Goal: Transaction & Acquisition: Purchase product/service

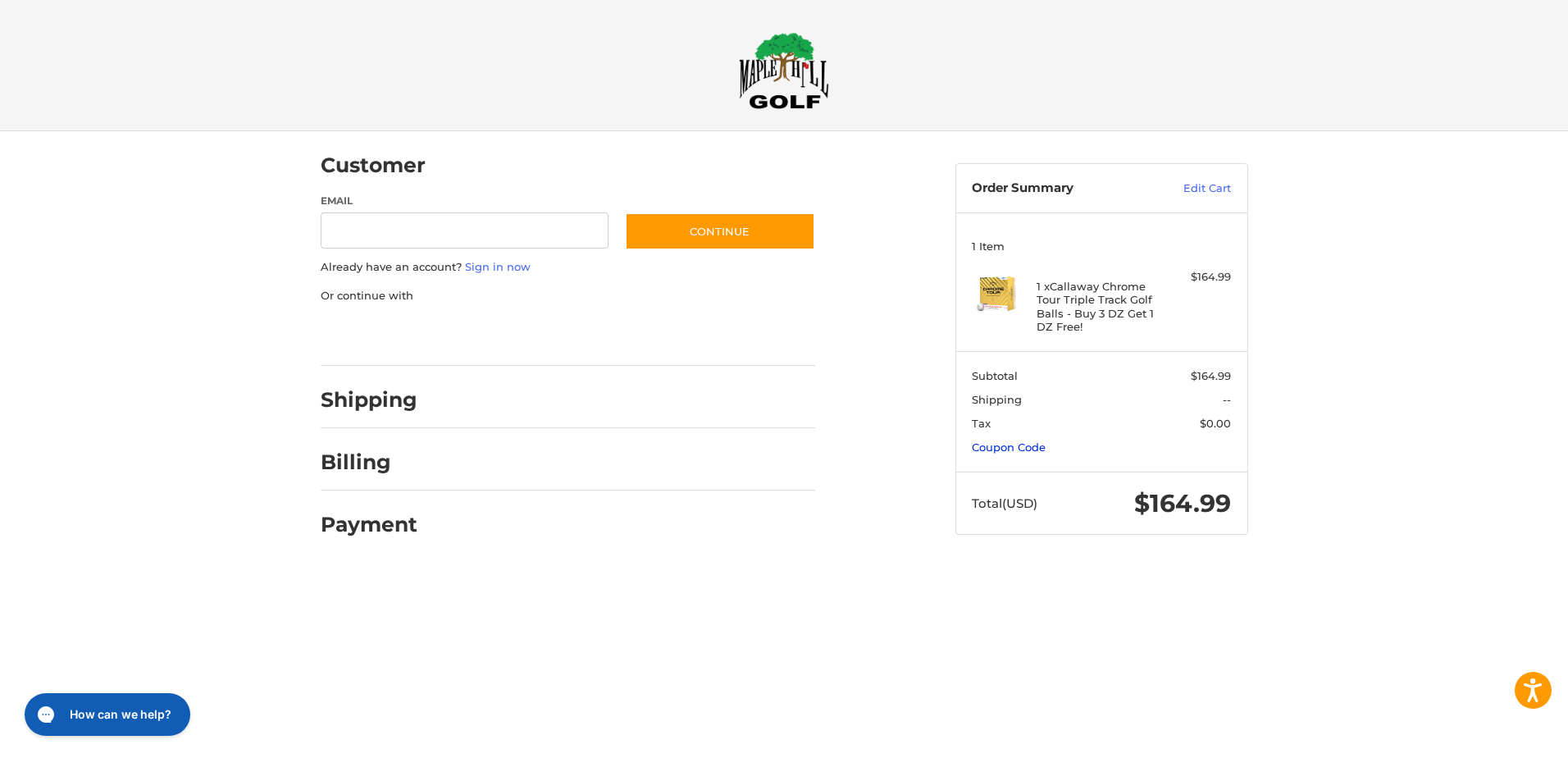
click at [1002, 447] on link "Coupon Code" at bounding box center [1008, 447] width 73 height 13
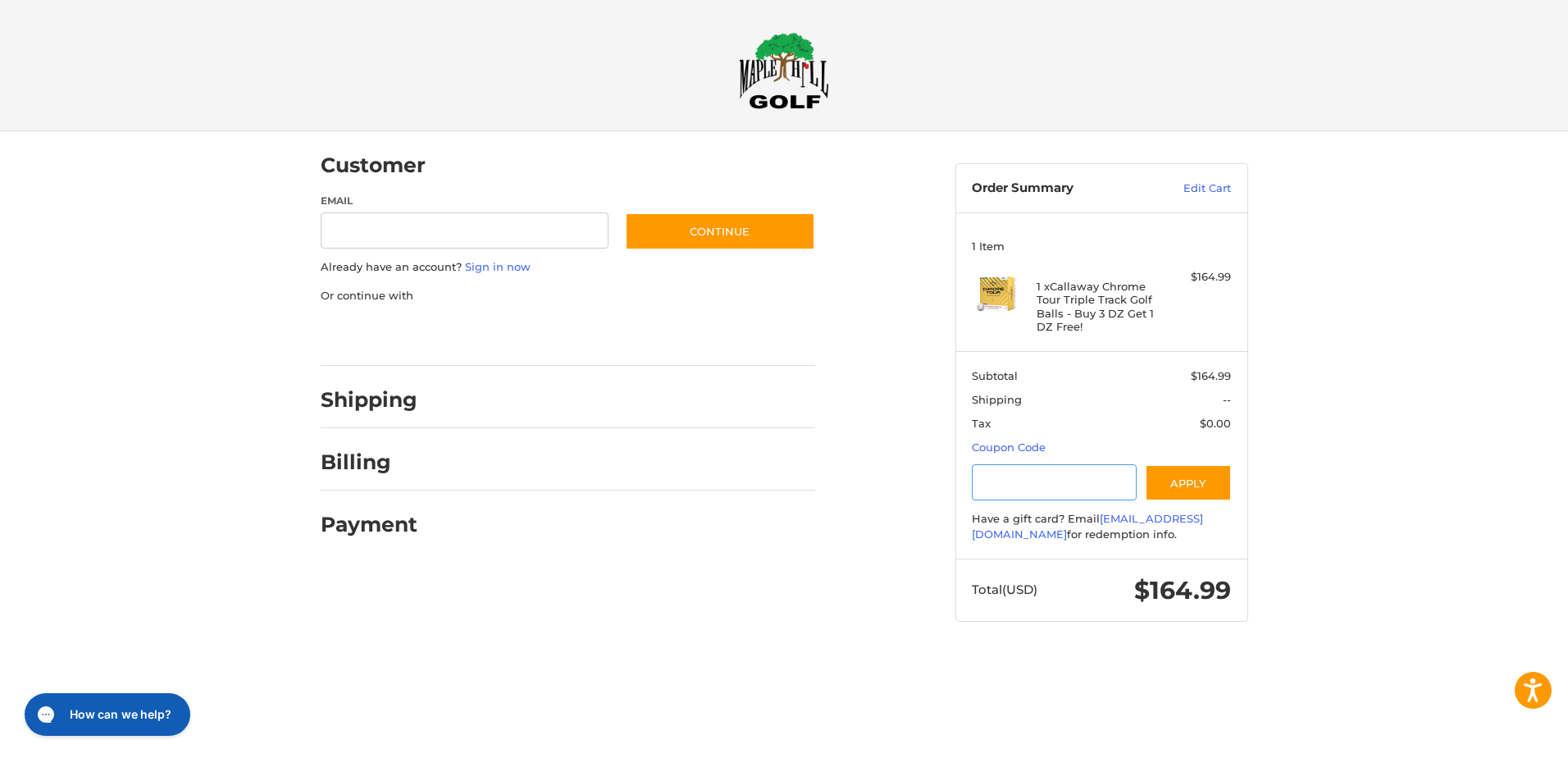
drag, startPoint x: 981, startPoint y: 486, endPoint x: 1093, endPoint y: 510, distance: 114.5
click at [989, 485] on input "Gift Certificate or Coupon Code" at bounding box center [1054, 483] width 165 height 37
type input "*********"
click at [1184, 477] on button "Apply" at bounding box center [1188, 483] width 87 height 37
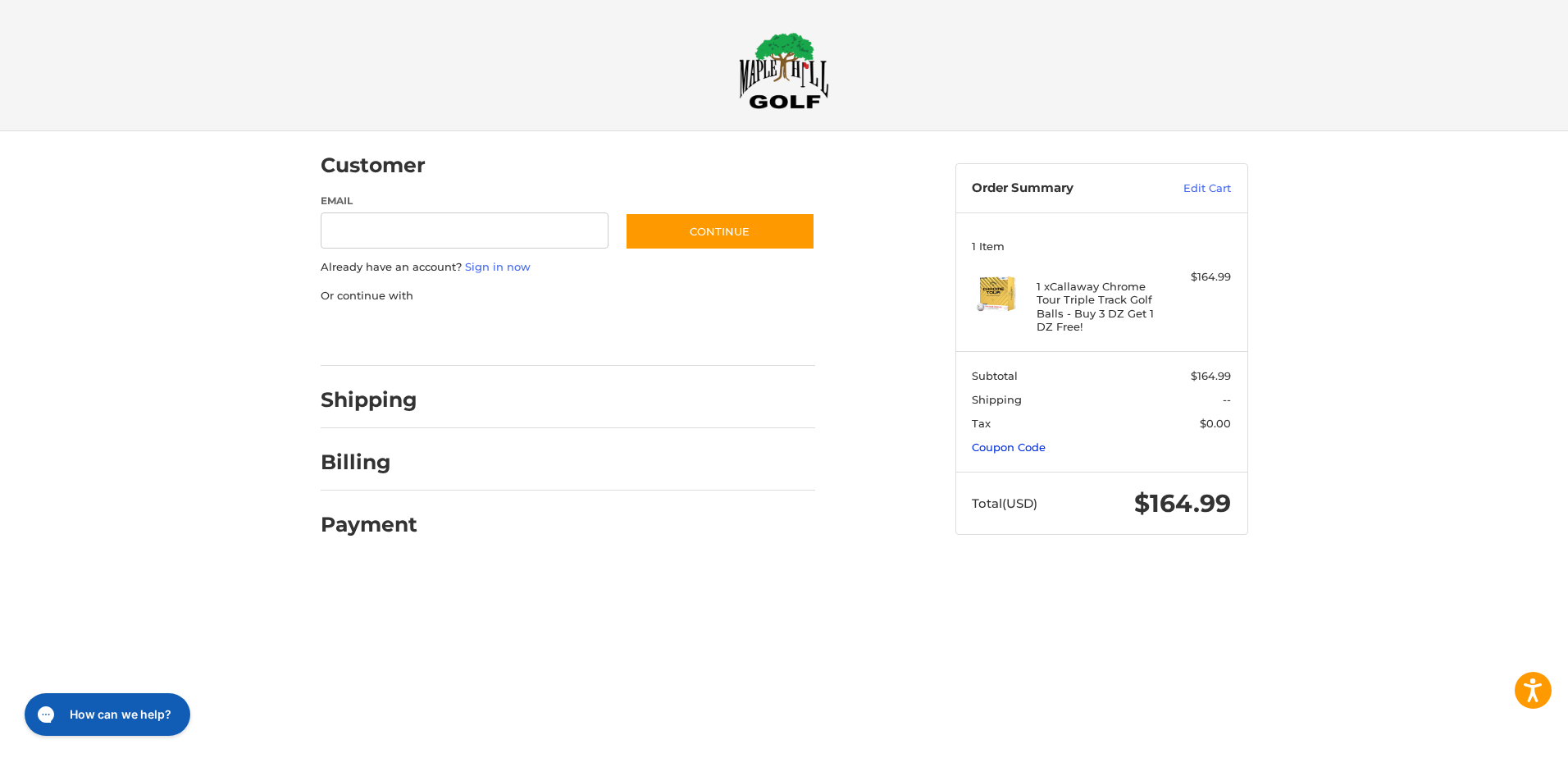
click at [991, 443] on link "Coupon Code" at bounding box center [1008, 447] width 73 height 13
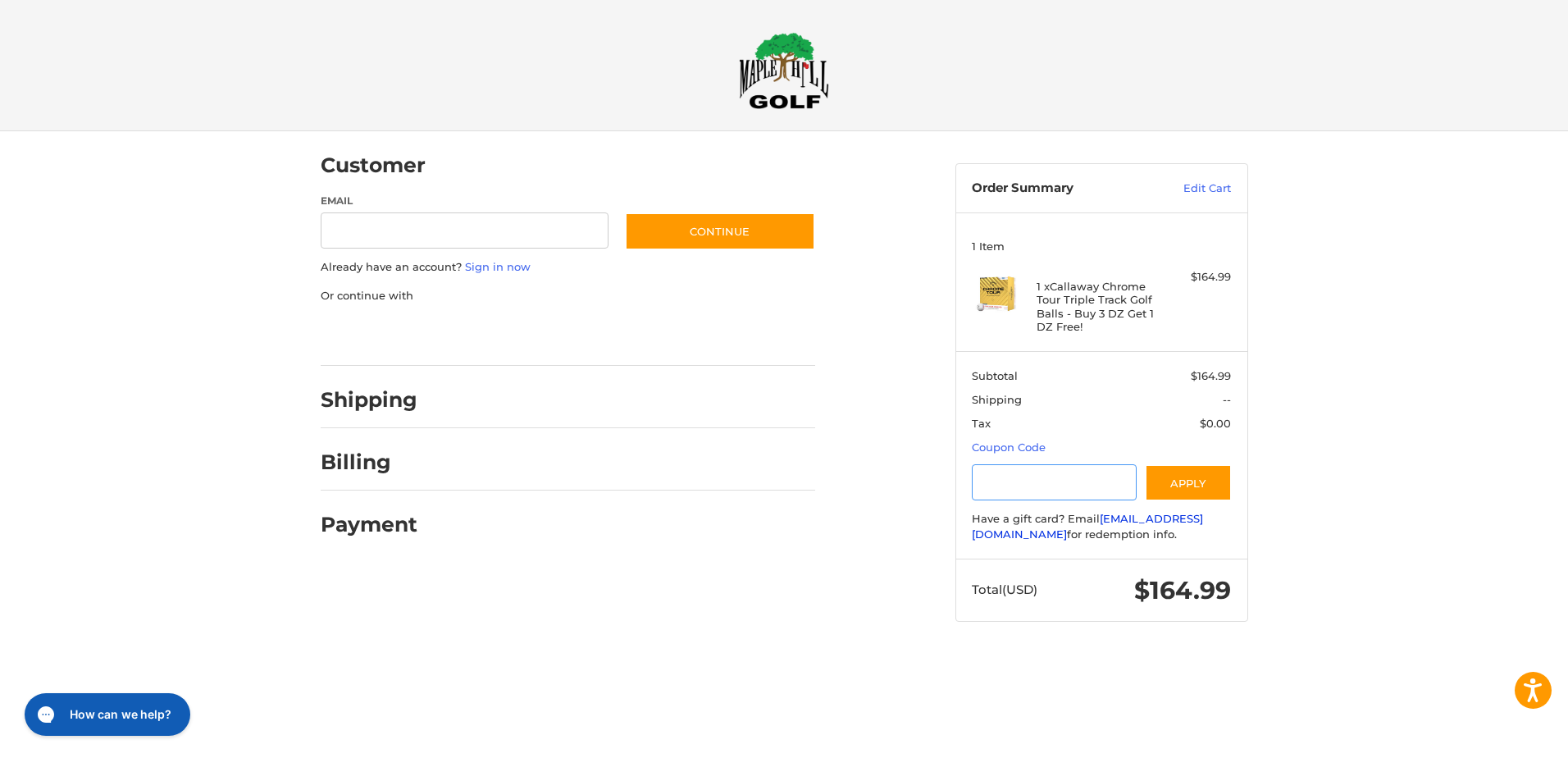
drag, startPoint x: 993, startPoint y: 477, endPoint x: 1109, endPoint y: 533, distance: 128.8
click at [1003, 480] on input "Gift Certificate or Coupon Code" at bounding box center [1054, 483] width 165 height 37
type input "*********"
click at [1171, 482] on button "Apply" at bounding box center [1188, 483] width 87 height 37
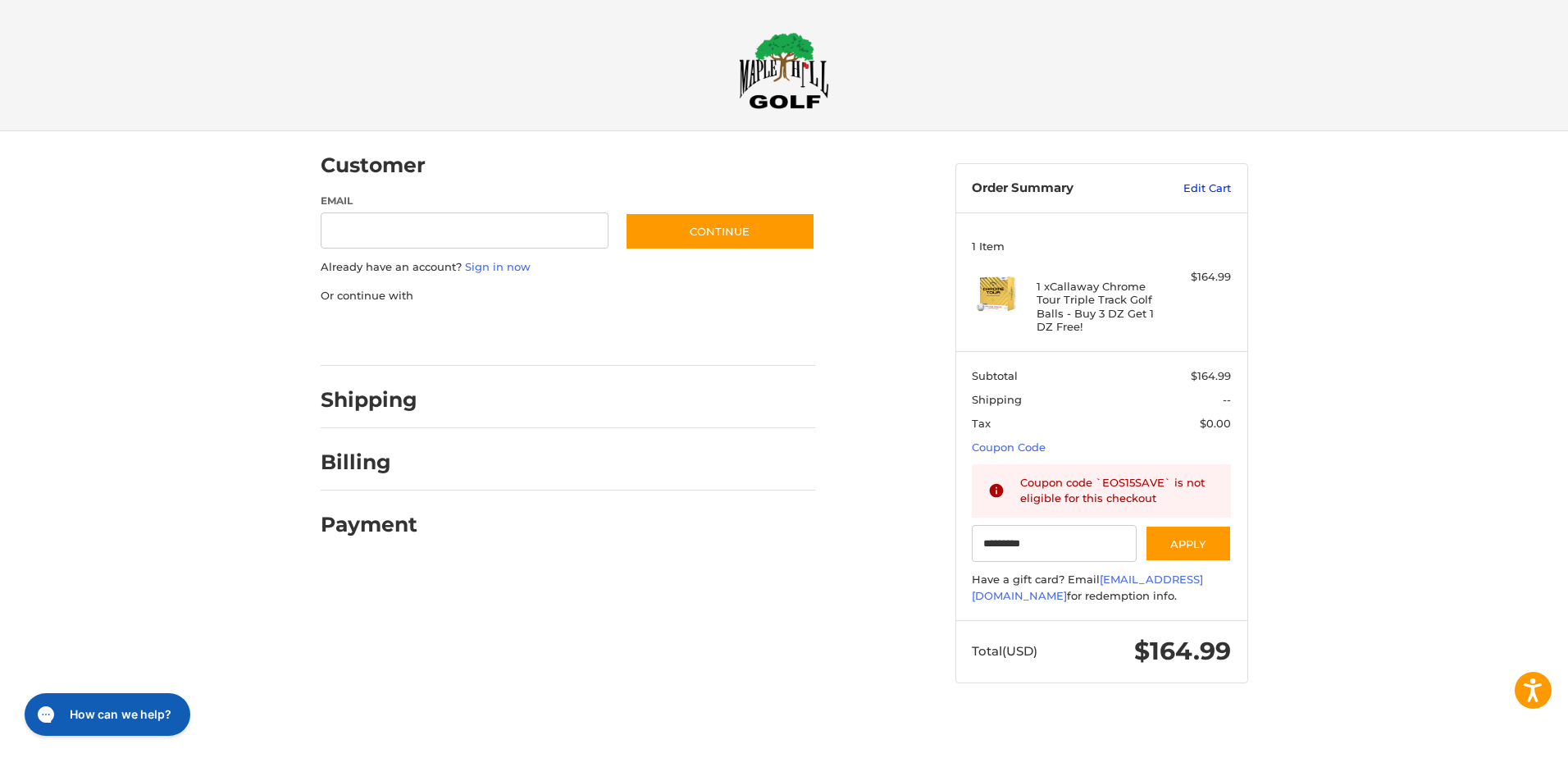
click at [1212, 183] on link "Edit Cart" at bounding box center [1189, 188] width 83 height 17
